Goal: Entertainment & Leisure: Consume media (video, audio)

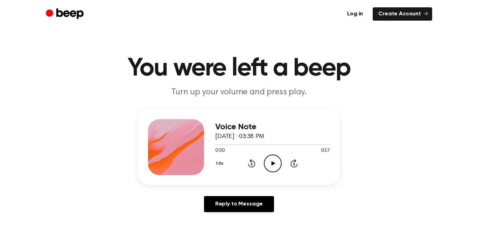
click at [268, 163] on icon "Play Audio" at bounding box center [273, 164] width 18 height 18
click at [271, 166] on icon "Play Audio" at bounding box center [273, 164] width 18 height 18
click at [294, 168] on div "1.0x Rewind 5 seconds Pause Audio Skip 5 seconds" at bounding box center [272, 164] width 115 height 18
click at [294, 164] on icon at bounding box center [294, 164] width 2 height 3
click at [274, 164] on icon "Play Audio" at bounding box center [273, 164] width 18 height 18
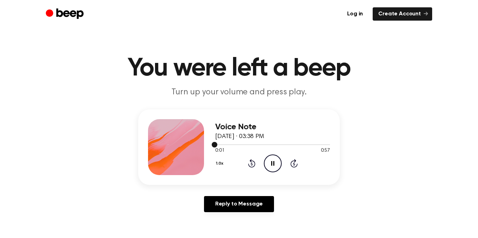
click at [296, 145] on div at bounding box center [272, 145] width 115 height 6
click at [276, 159] on icon "Play Audio" at bounding box center [273, 164] width 18 height 18
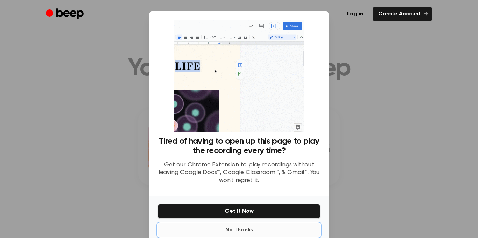
click at [244, 231] on button "No Thanks" at bounding box center [239, 230] width 162 height 14
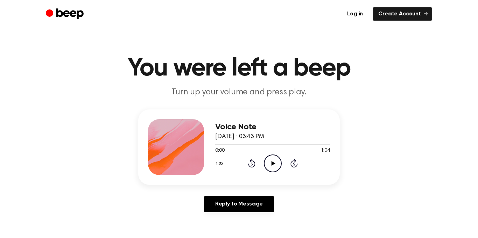
click at [273, 162] on icon "Play Audio" at bounding box center [273, 164] width 18 height 18
click at [216, 144] on div at bounding box center [241, 144] width 53 height 1
click at [216, 145] on div at bounding box center [272, 145] width 115 height 6
click at [137, 128] on div "Voice Note August 19, 2025 · 03:43 PM 0:05 1:04 Your browser does not support t…" at bounding box center [238, 163] width 461 height 108
click at [233, 144] on div at bounding box center [272, 144] width 115 height 1
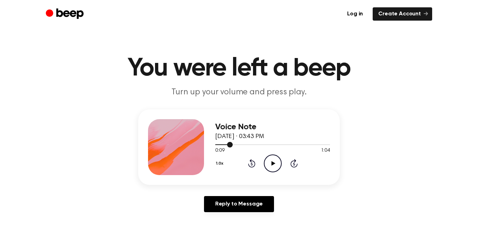
click at [269, 163] on icon "Play Audio" at bounding box center [273, 164] width 18 height 18
click at [274, 173] on div "Voice Note August 19, 2025 · 04:09 PM 0:00 1:05 Your browser does not support t…" at bounding box center [272, 147] width 115 height 56
click at [270, 167] on icon "Play Audio" at bounding box center [273, 164] width 18 height 18
click at [269, 169] on icon "Play Audio" at bounding box center [273, 164] width 18 height 18
click at [274, 180] on div "Voice Note August 19, 2025 · 04:07 PM 0:36 3:02 Your browser does not support t…" at bounding box center [238, 147] width 201 height 76
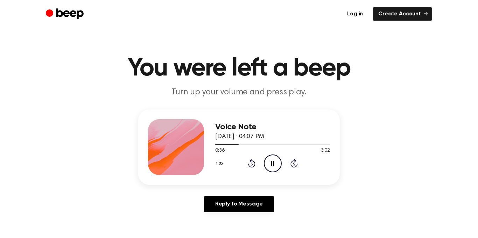
click at [271, 163] on icon at bounding box center [272, 163] width 3 height 5
click at [217, 145] on div at bounding box center [272, 145] width 115 height 6
click at [271, 166] on icon "Play Audio" at bounding box center [273, 164] width 18 height 18
